Goal: Task Accomplishment & Management: Manage account settings

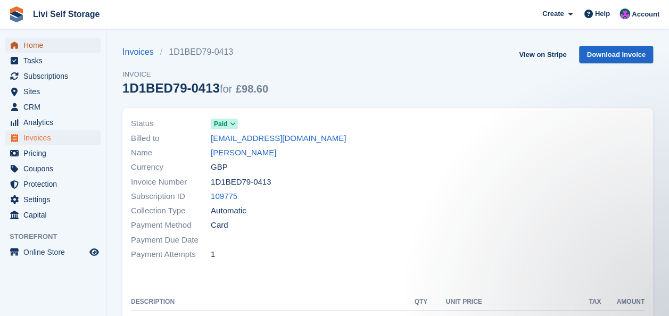
click at [37, 44] on span "Home" at bounding box center [55, 45] width 64 height 15
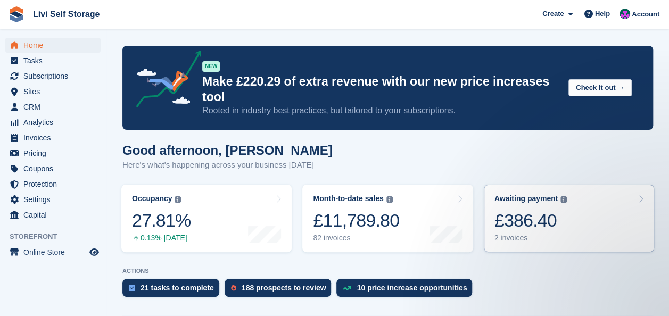
click at [520, 210] on div "£386.40" at bounding box center [530, 221] width 73 height 22
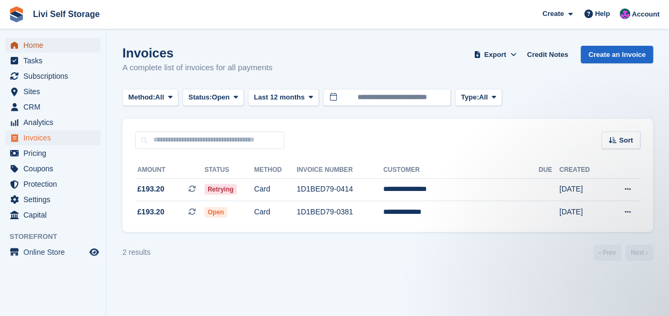
click at [35, 44] on span "Home" at bounding box center [55, 45] width 64 height 15
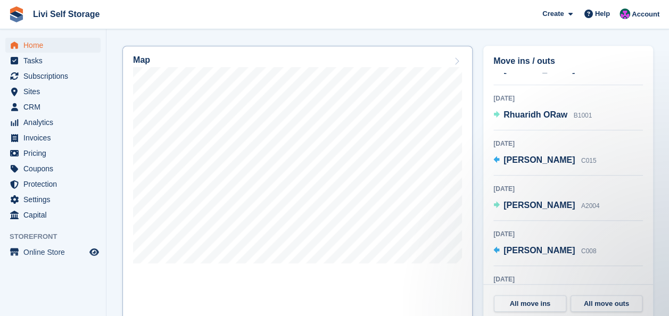
scroll to position [319, 0]
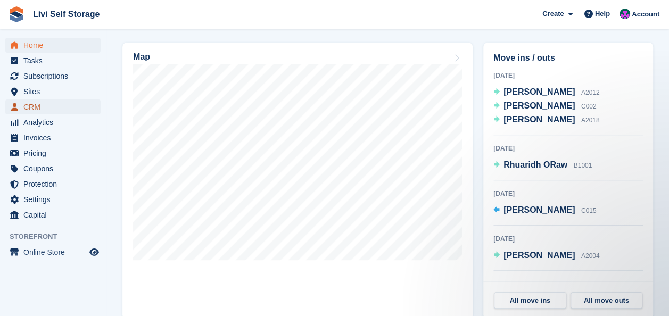
click at [42, 104] on span "CRM" at bounding box center [55, 107] width 64 height 15
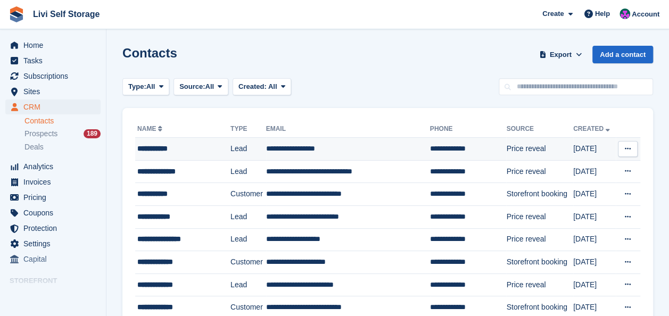
click at [301, 151] on td "**********" at bounding box center [348, 149] width 164 height 23
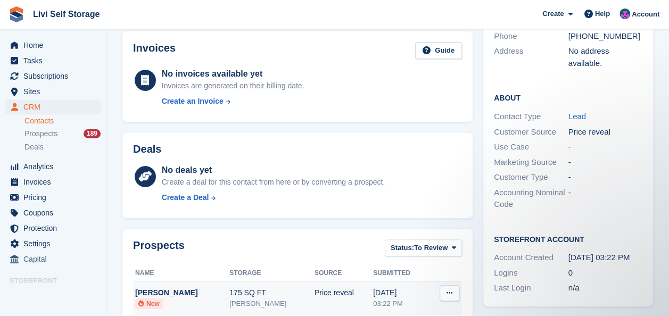
scroll to position [213, 0]
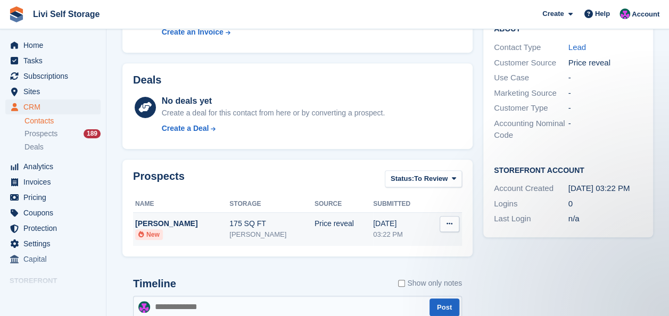
click at [166, 223] on div "[PERSON_NAME]" at bounding box center [182, 223] width 94 height 11
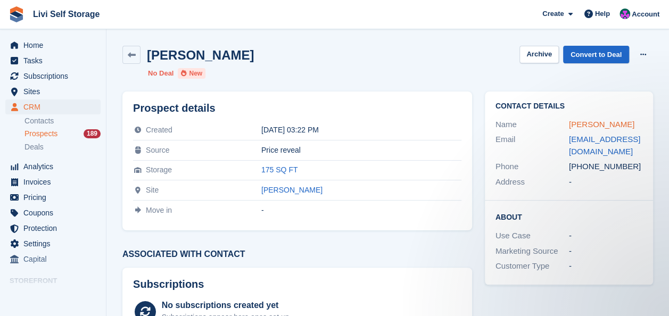
click at [590, 122] on link "Alex Butler" at bounding box center [601, 124] width 65 height 9
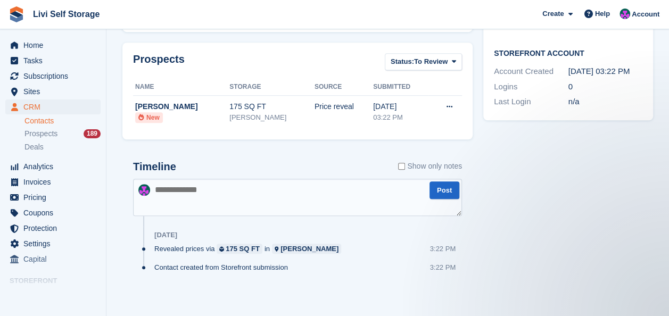
scroll to position [333, 0]
